Goal: Transaction & Acquisition: Obtain resource

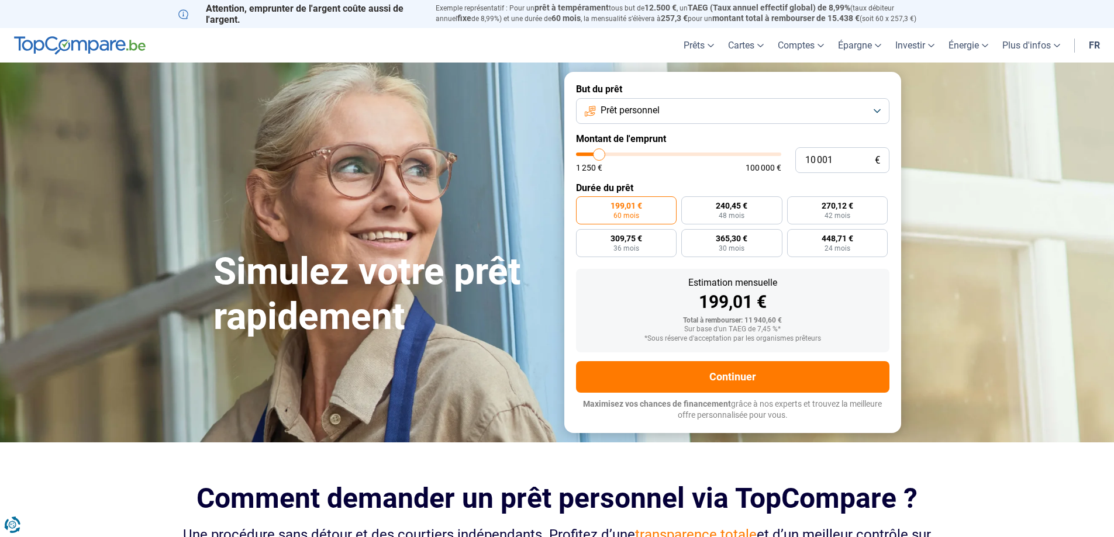
type input "7 500"
type input "7500"
type input "6 000"
type input "6000"
type input "4 000"
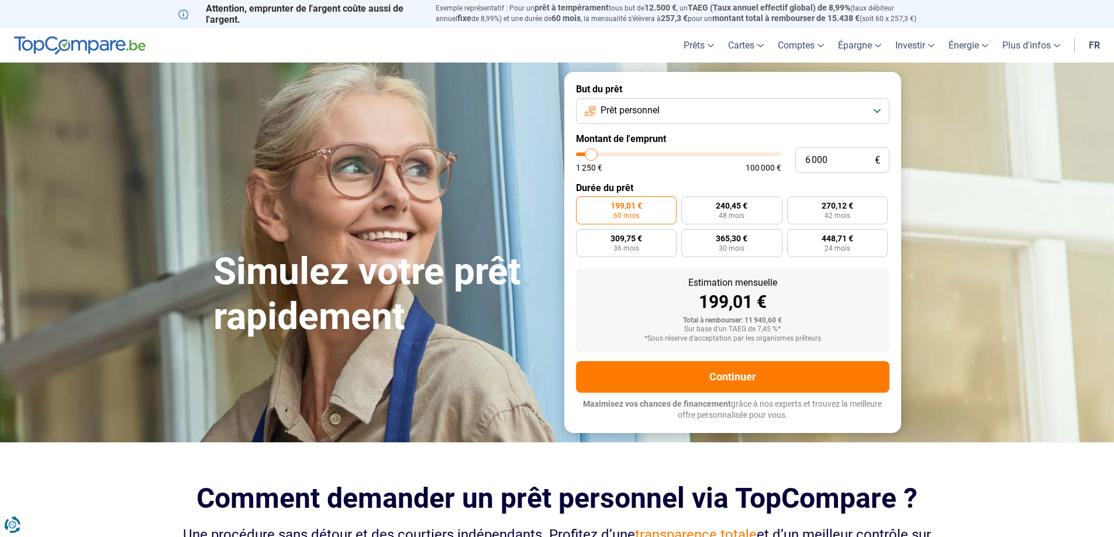
type input "4000"
type input "2 250"
type input "2250"
type input "1 250"
drag, startPoint x: 598, startPoint y: 153, endPoint x: 570, endPoint y: 149, distance: 28.4
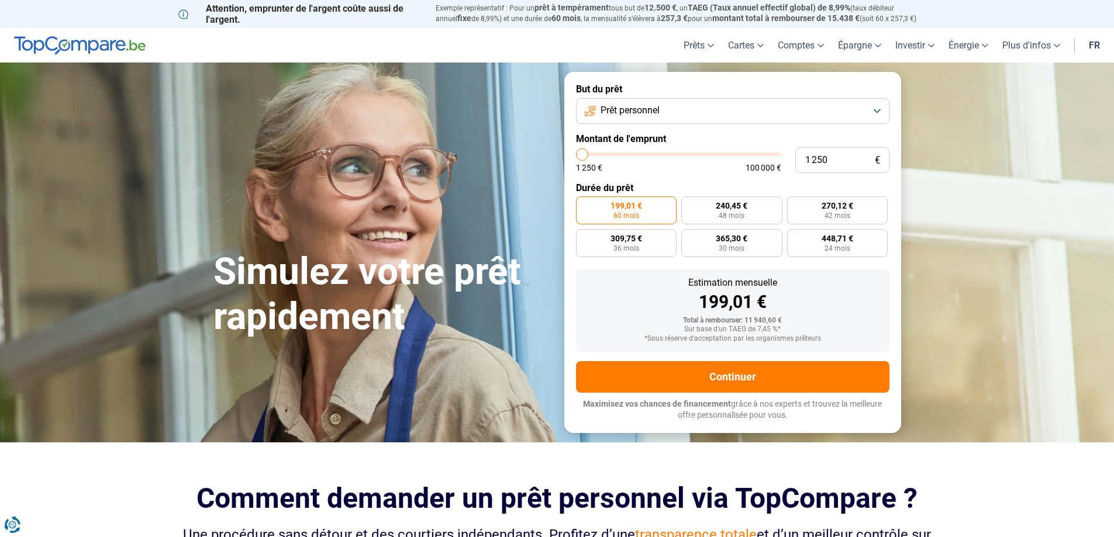
type input "1250"
click at [576, 153] on input "range" at bounding box center [678, 155] width 205 height 4
radio input "true"
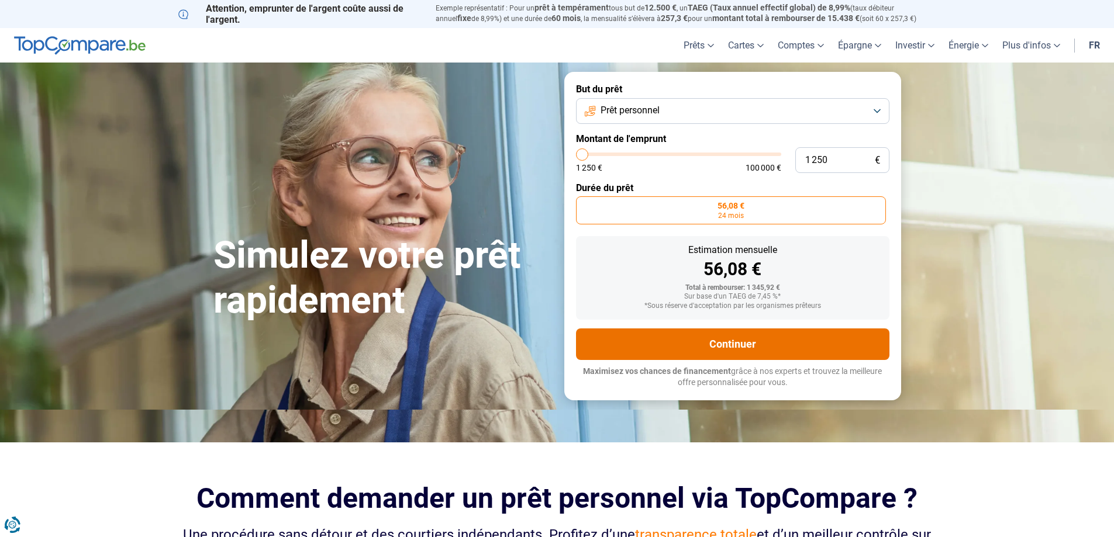
click at [722, 345] on button "Continuer" at bounding box center [732, 345] width 313 height 32
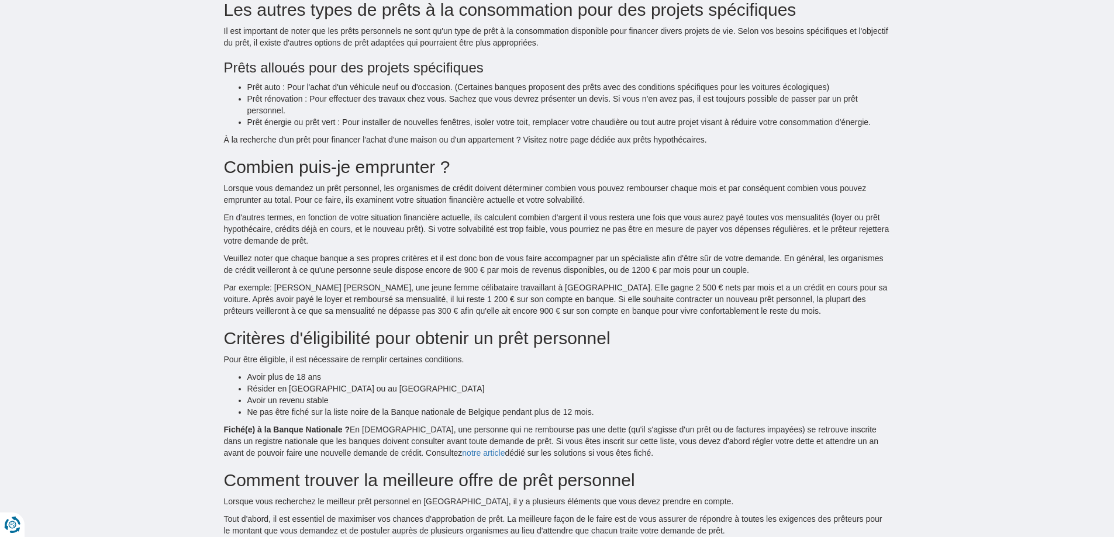
scroll to position [1170, 0]
